Goal: Task Accomplishment & Management: Use online tool/utility

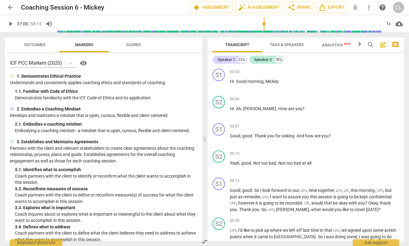
scroll to position [4748, 0]
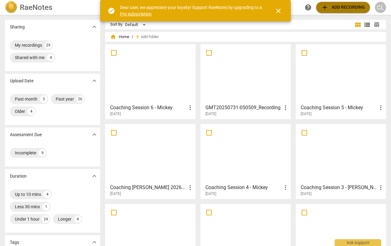
click at [353, 6] on span "add Add recording" at bounding box center [343, 7] width 44 height 7
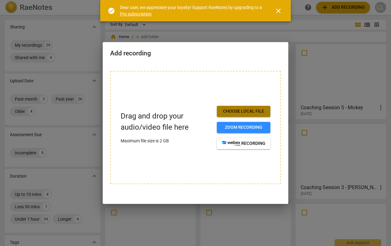
click at [249, 110] on span "Choose local file" at bounding box center [244, 111] width 44 height 6
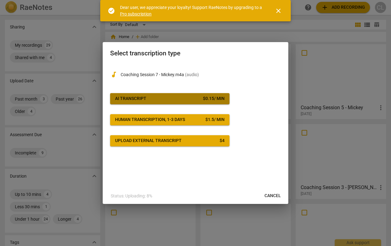
click at [170, 98] on span "AI Transcript $ 0.15 / min" at bounding box center [169, 99] width 109 height 6
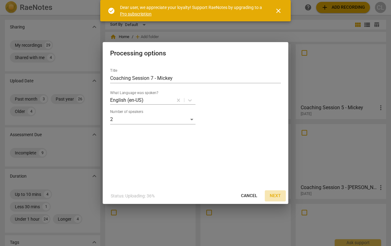
click at [275, 193] on span "Next" at bounding box center [275, 196] width 11 height 6
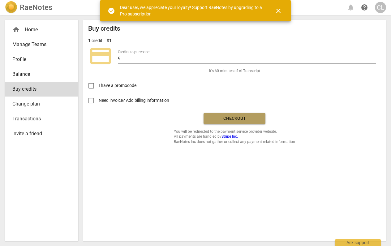
click at [241, 117] on span "Checkout" at bounding box center [234, 118] width 52 height 6
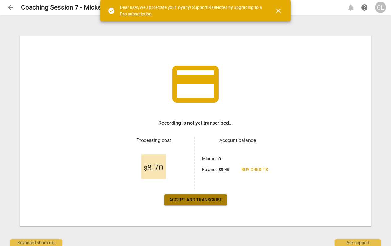
click at [210, 198] on span "Accept and transcribe" at bounding box center [195, 200] width 53 height 6
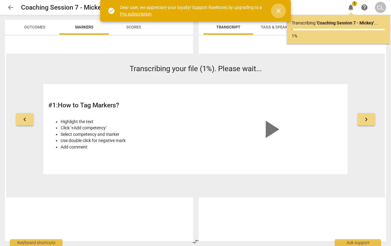
click at [277, 8] on span "close" at bounding box center [278, 10] width 7 height 7
